Goal: Book appointment/travel/reservation

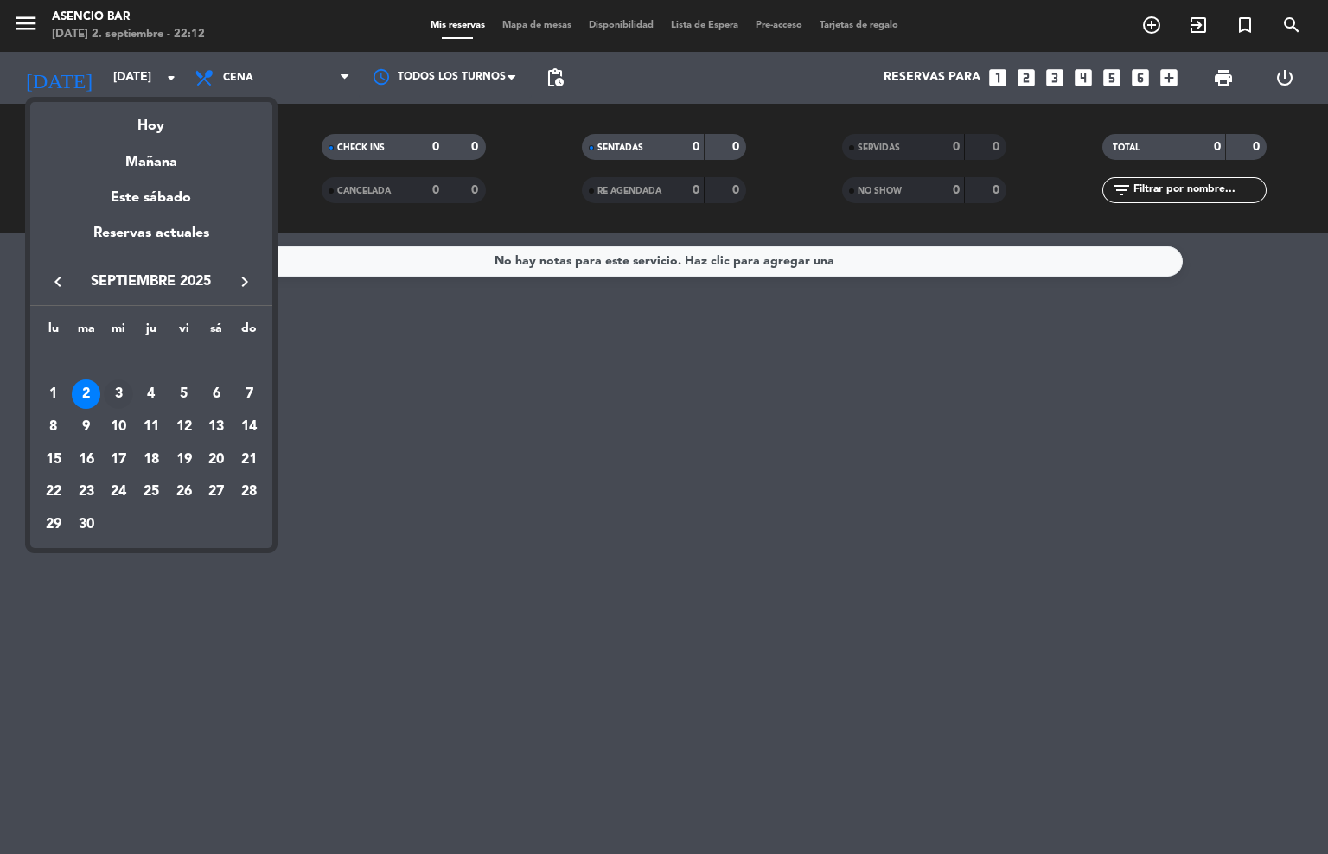
click at [121, 386] on div "3" at bounding box center [118, 393] width 29 height 29
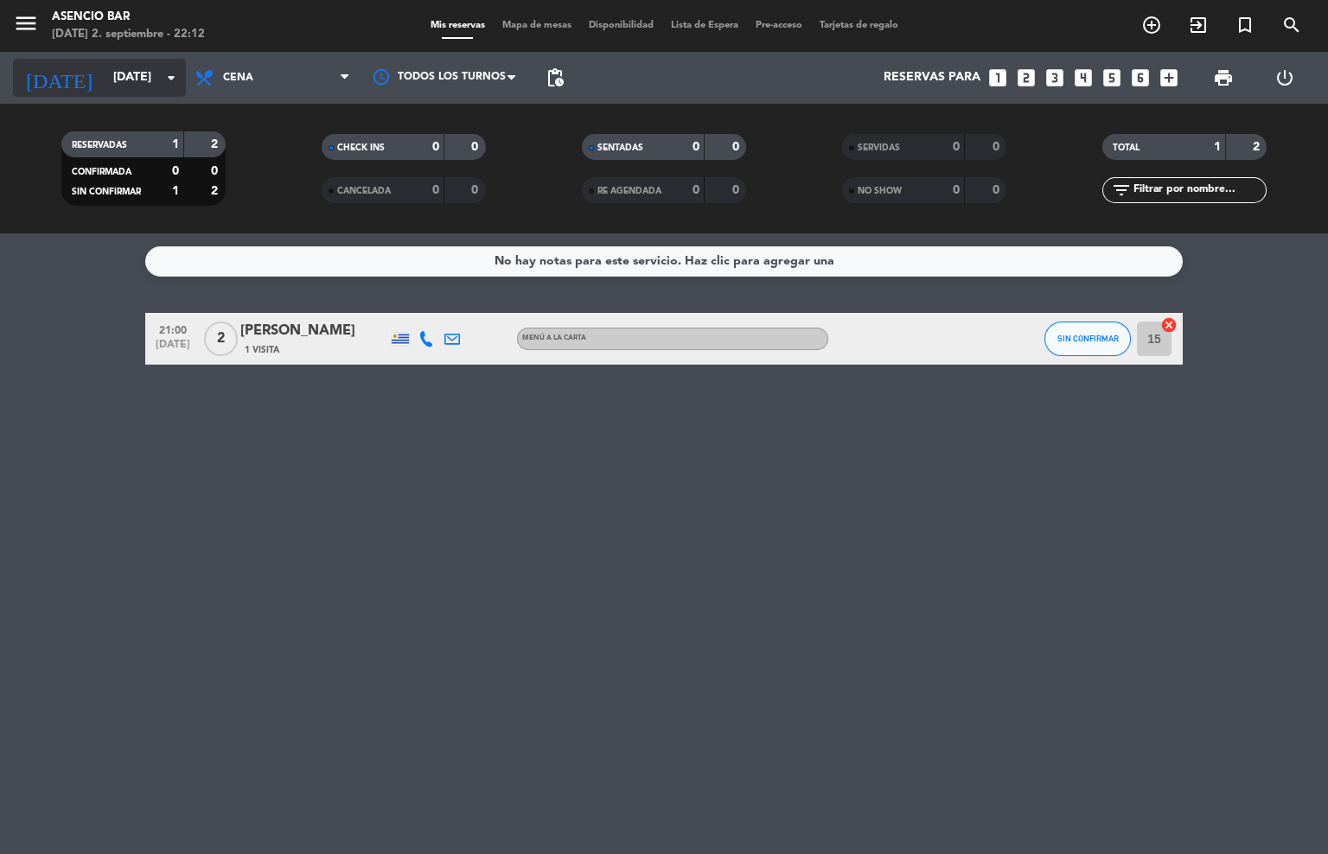
click at [100, 59] on div "[DATE] [DATE] arrow_drop_down" at bounding box center [99, 78] width 173 height 38
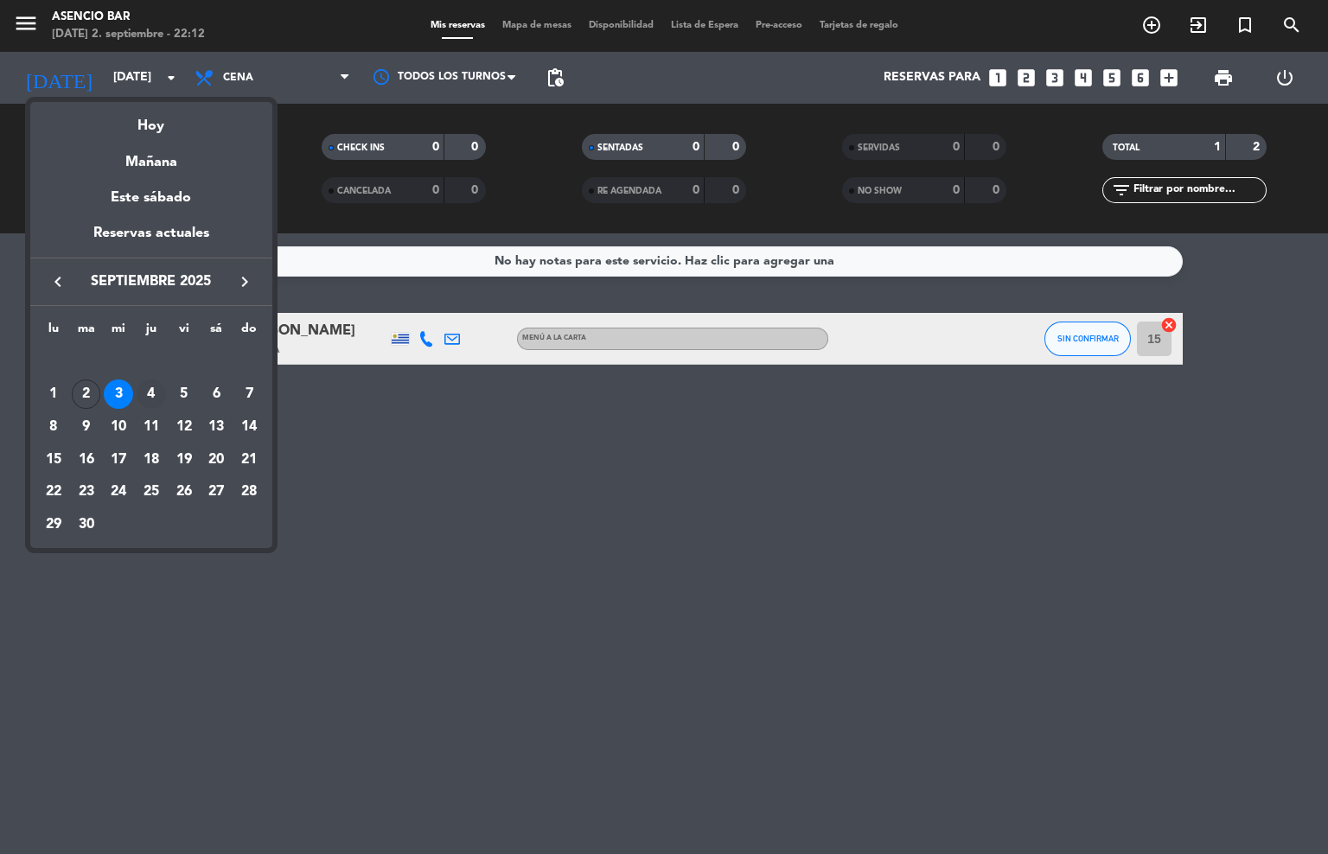
click at [146, 398] on div "4" at bounding box center [151, 393] width 29 height 29
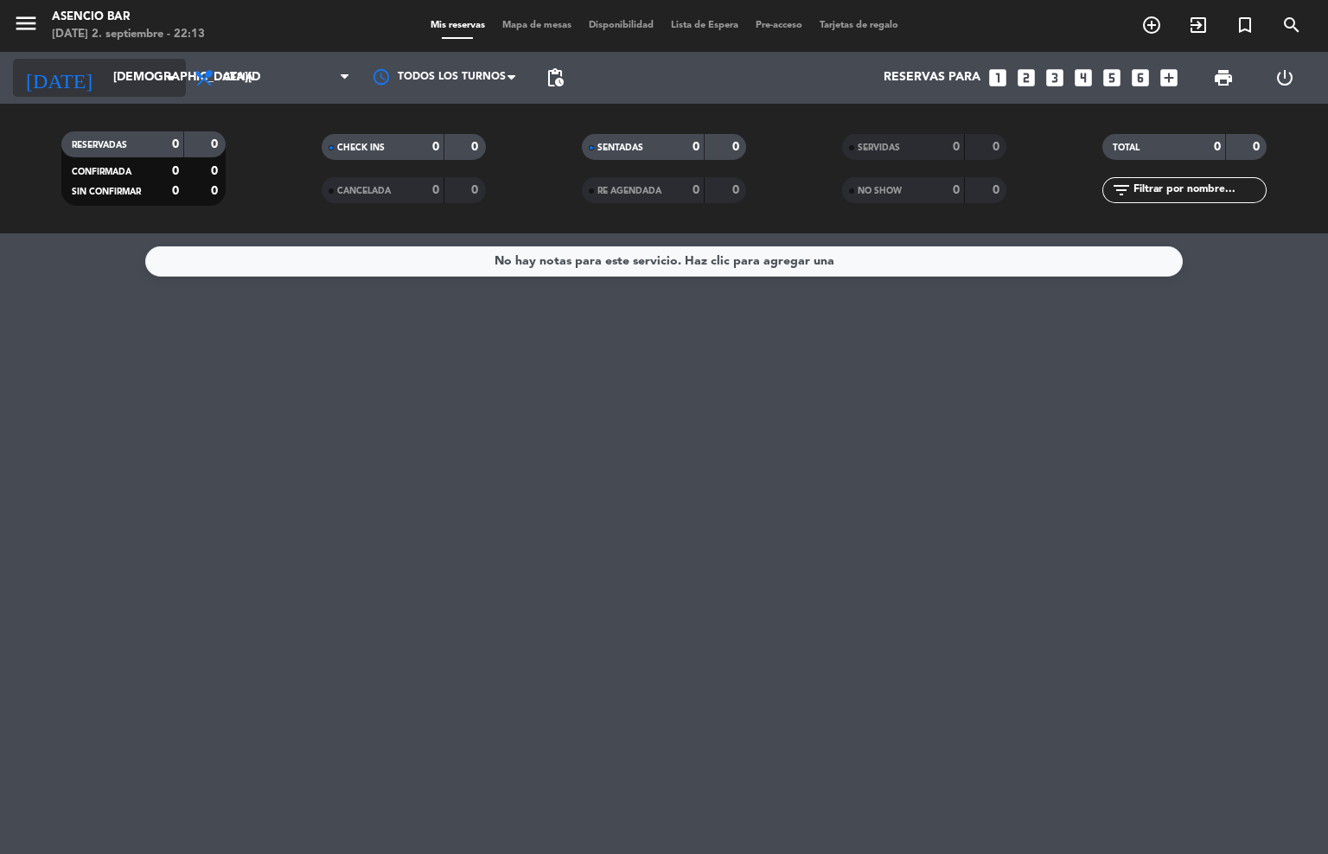
click at [107, 82] on input "[DEMOGRAPHIC_DATA][DATE]" at bounding box center [187, 77] width 164 height 31
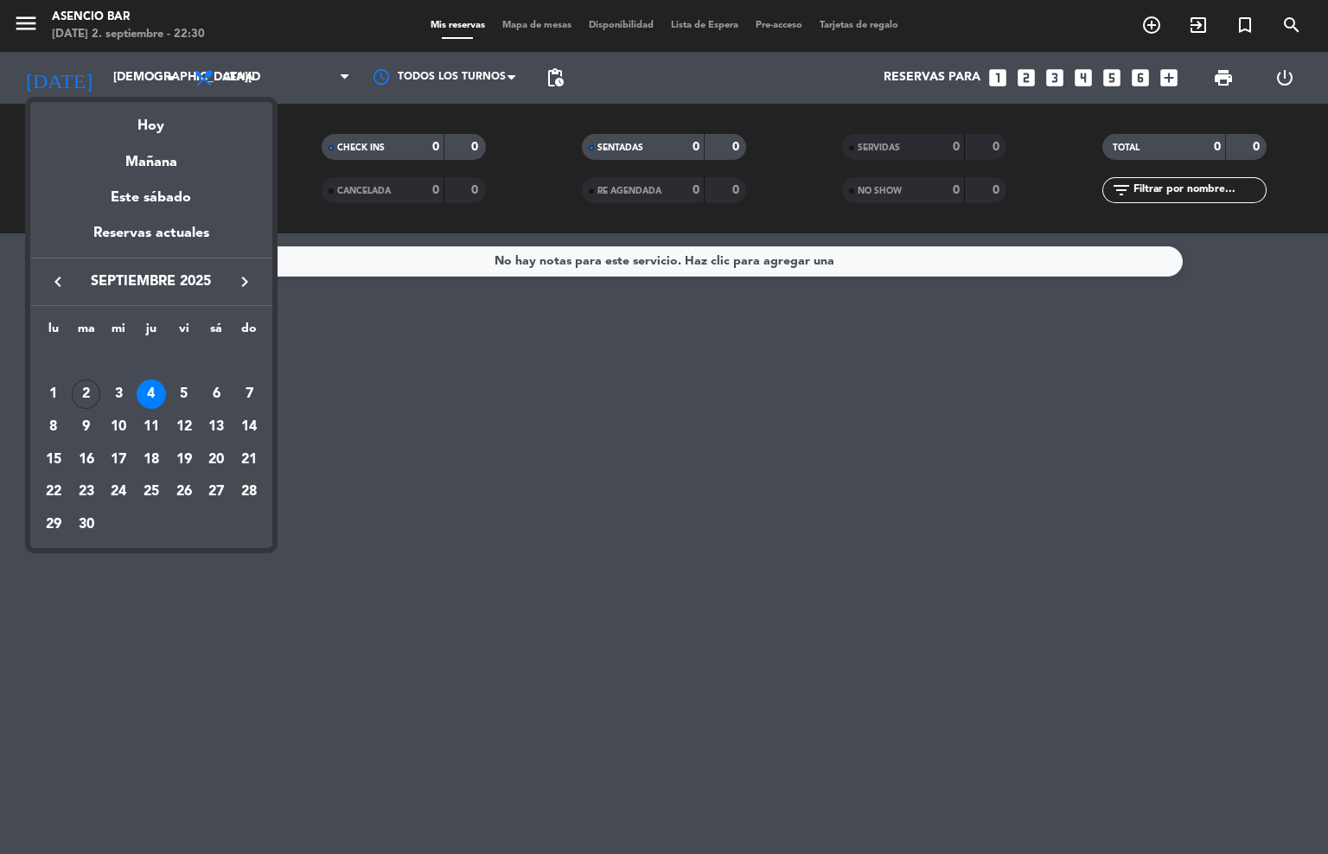
drag, startPoint x: 428, startPoint y: 495, endPoint x: 412, endPoint y: 489, distance: 16.7
click at [427, 495] on div at bounding box center [664, 427] width 1328 height 854
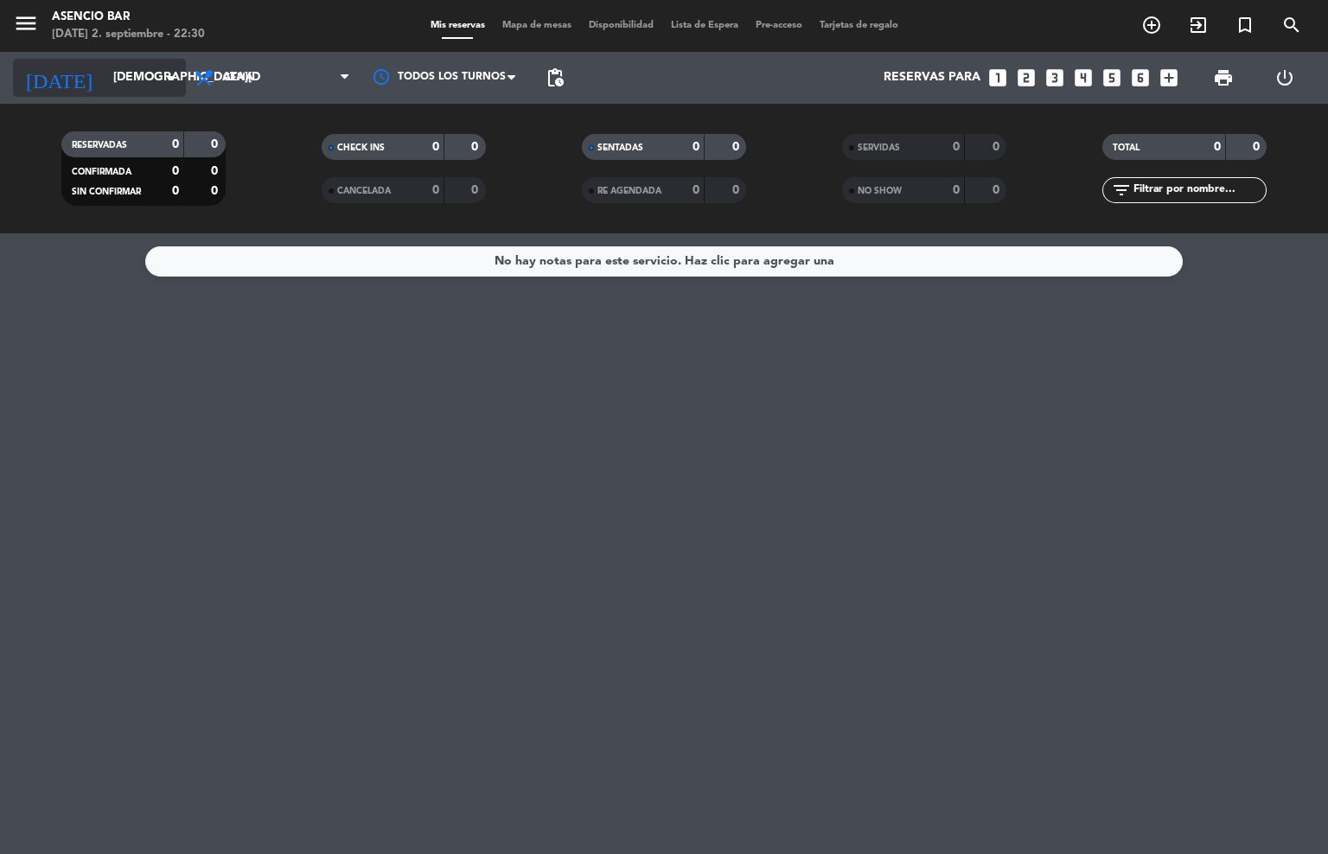
click at [61, 93] on div "[DATE] [DATE] arrow_drop_down" at bounding box center [99, 78] width 173 height 38
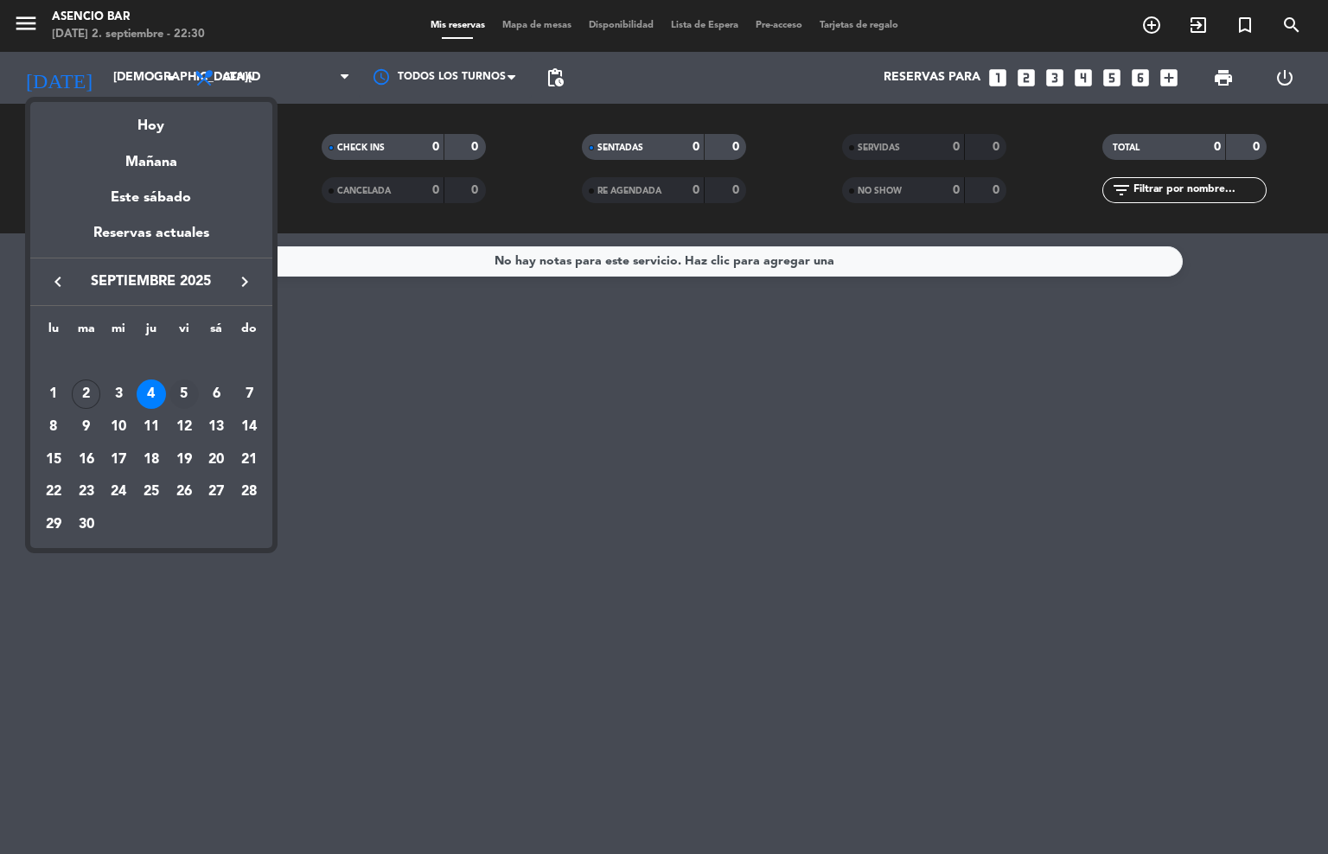
click at [184, 403] on div "5" at bounding box center [183, 393] width 29 height 29
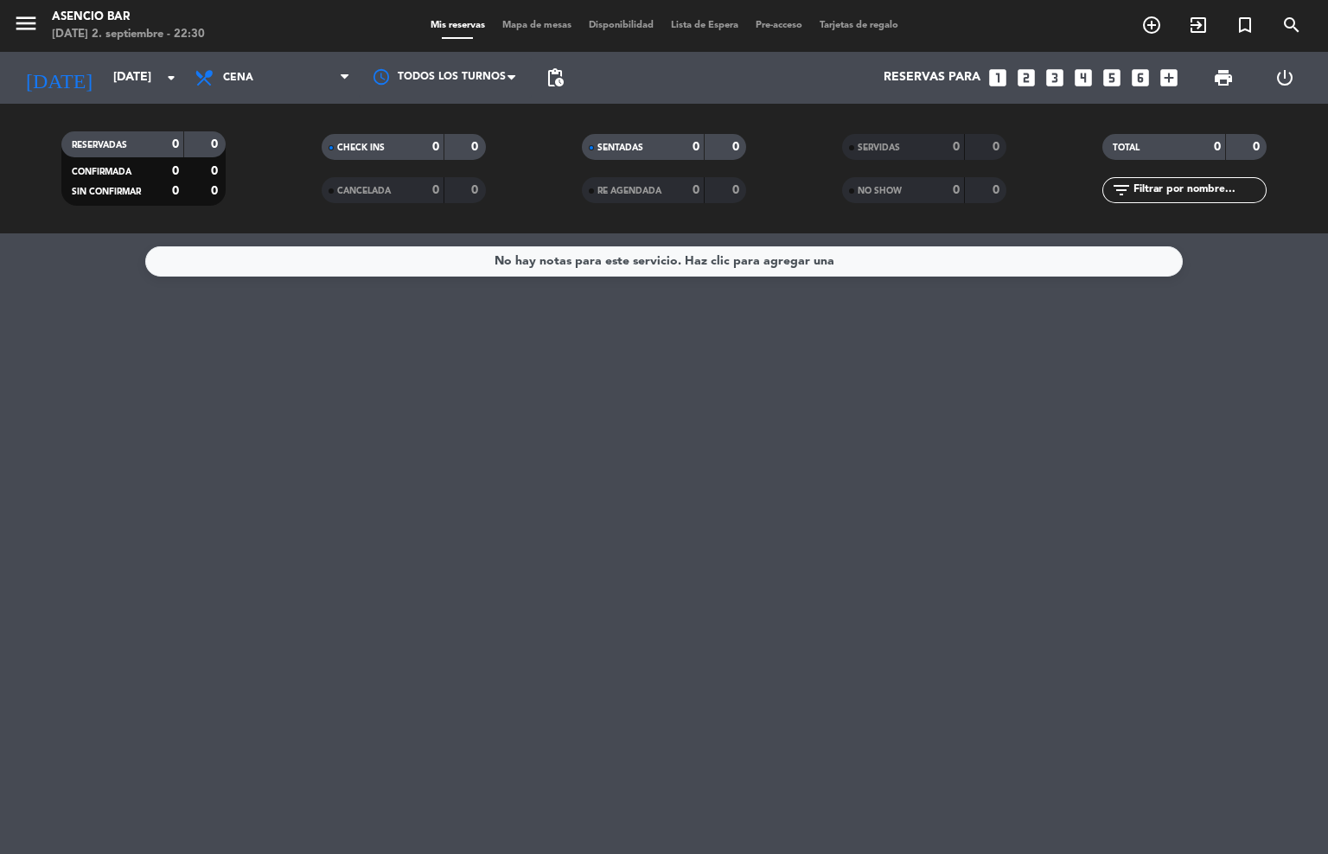
click at [73, 23] on div "Asencio Bar" at bounding box center [128, 17] width 153 height 17
drag, startPoint x: 112, startPoint y: 86, endPoint x: 115, endPoint y: 95, distance: 9.0
click at [115, 95] on div "[DATE] [DATE] arrow_drop_down" at bounding box center [99, 78] width 173 height 38
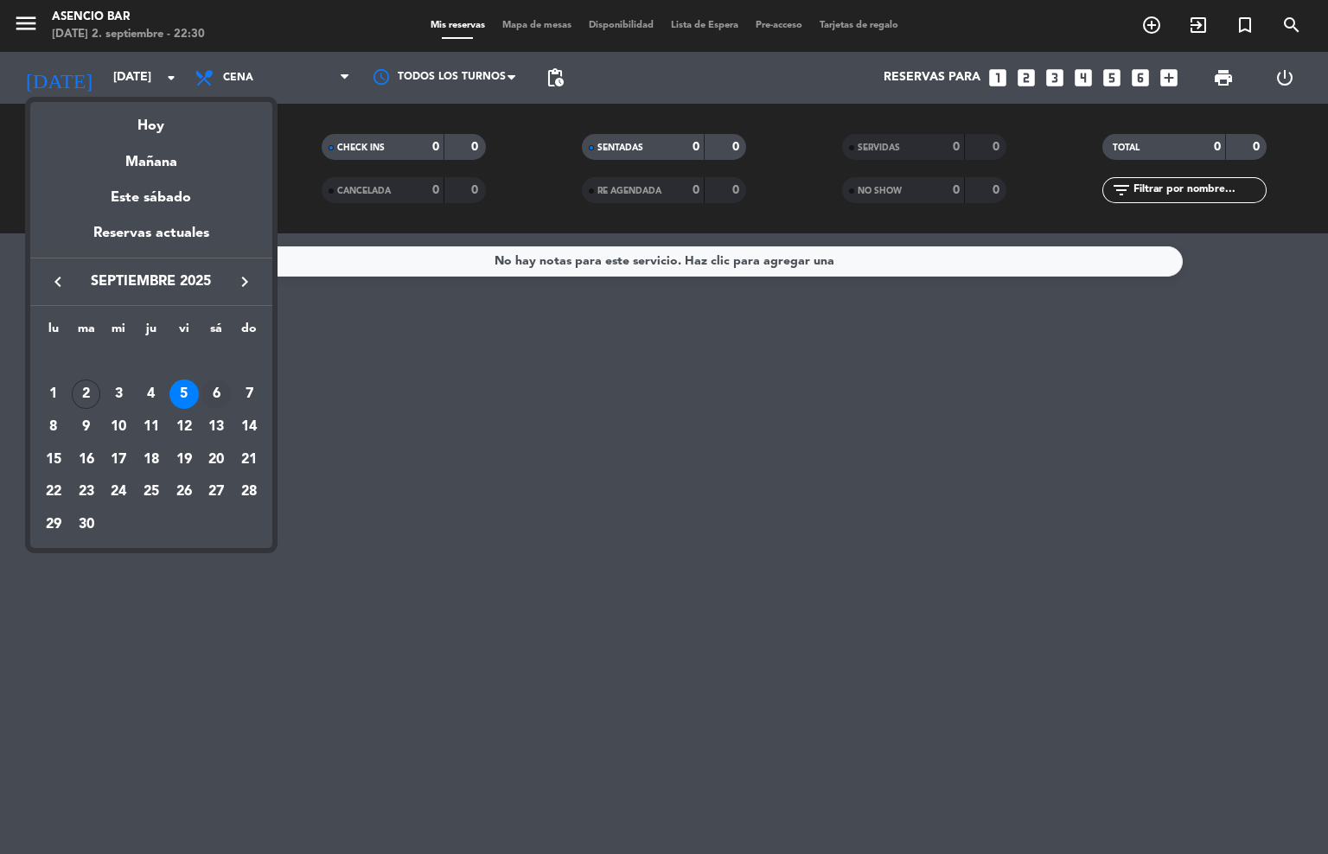
click at [213, 402] on div "6" at bounding box center [215, 393] width 29 height 29
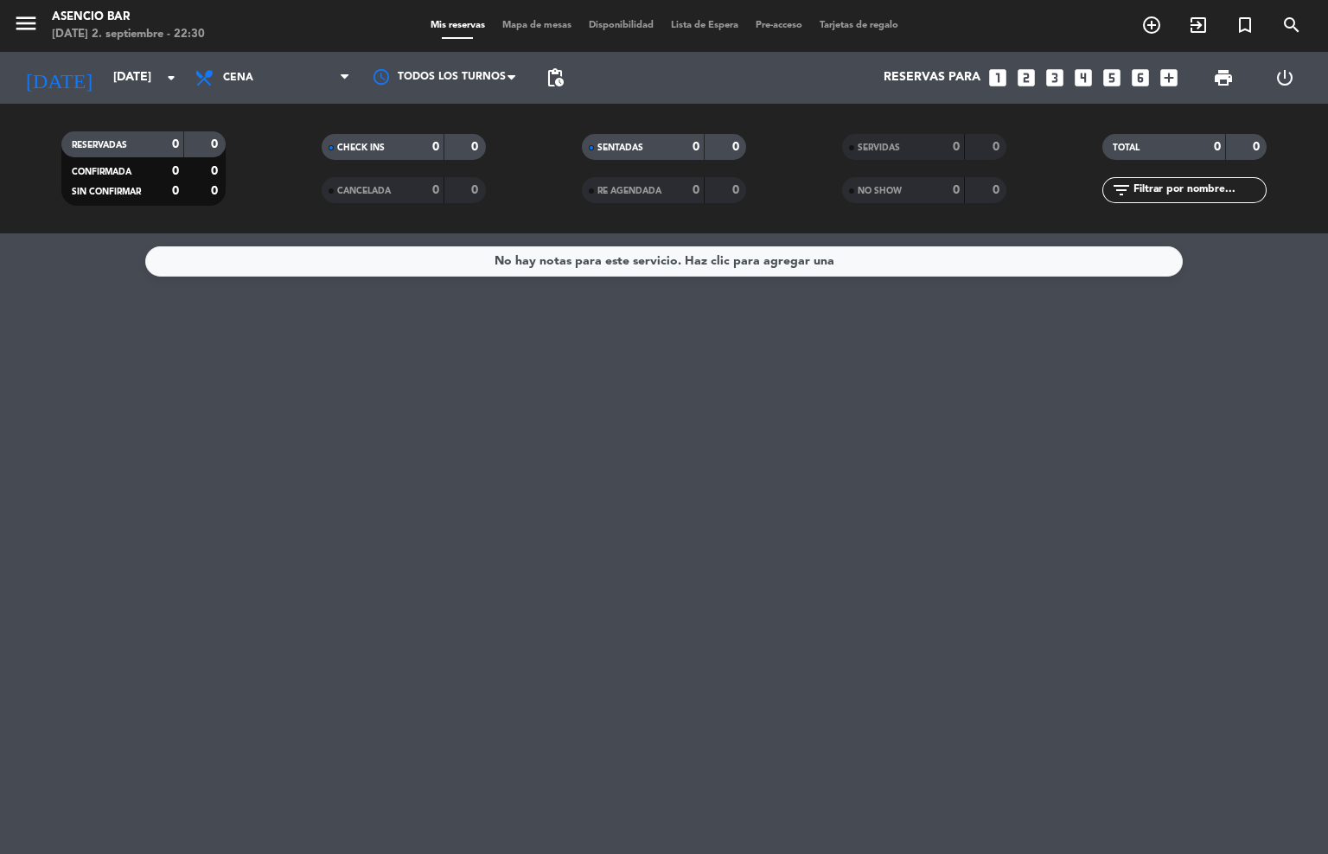
type input "[DATE]"
